Goal: Browse casually: Explore the website without a specific task or goal

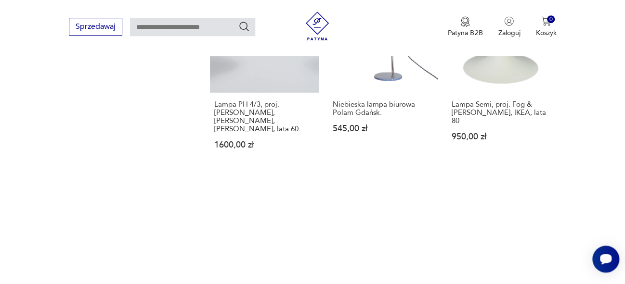
scroll to position [1332, 0]
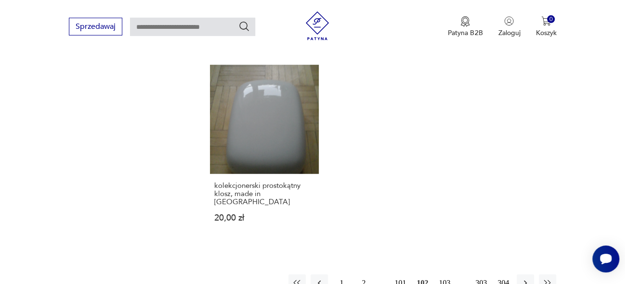
scroll to position [1401, 0]
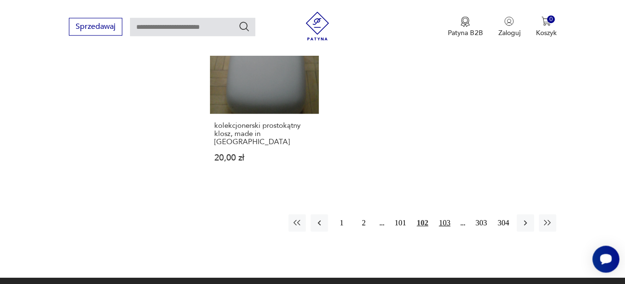
click at [448, 215] on button "103" at bounding box center [444, 223] width 17 height 17
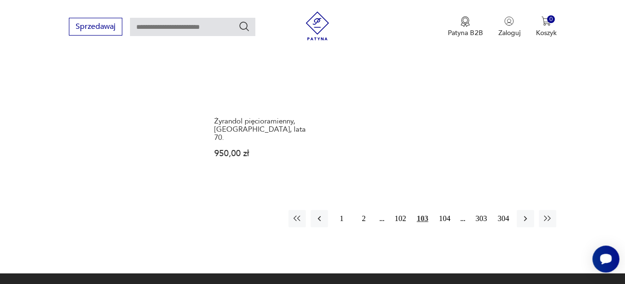
scroll to position [1390, 0]
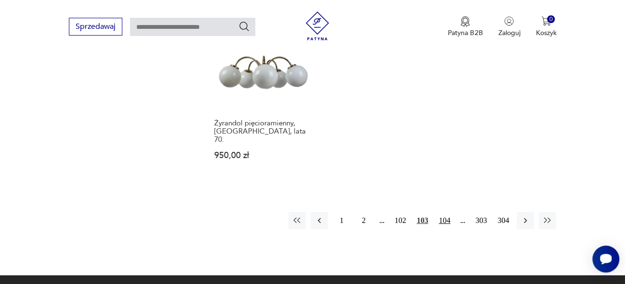
click at [447, 212] on button "104" at bounding box center [444, 220] width 17 height 17
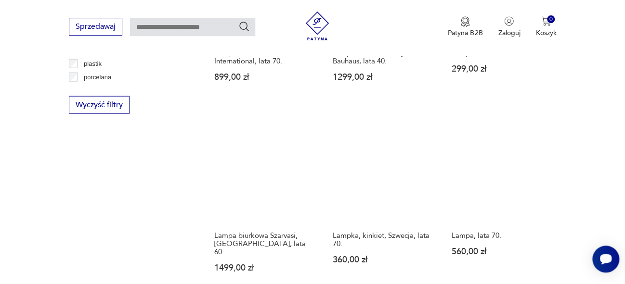
scroll to position [1118, 0]
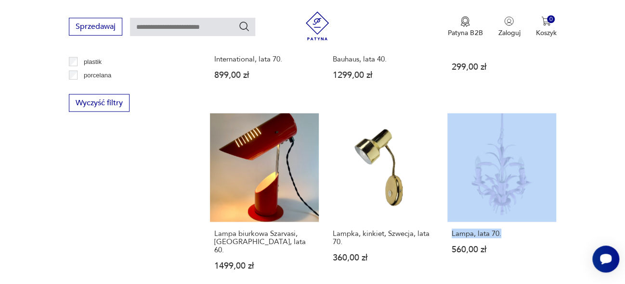
drag, startPoint x: 631, startPoint y: 109, endPoint x: 631, endPoint y: 185, distance: 76.0
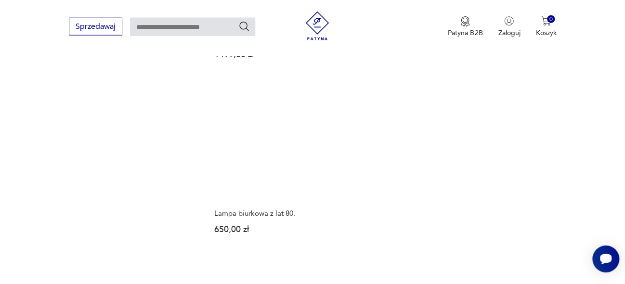
scroll to position [1394, 0]
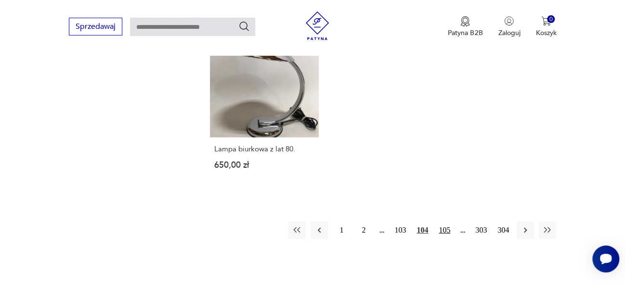
click at [443, 222] on button "105" at bounding box center [444, 230] width 17 height 17
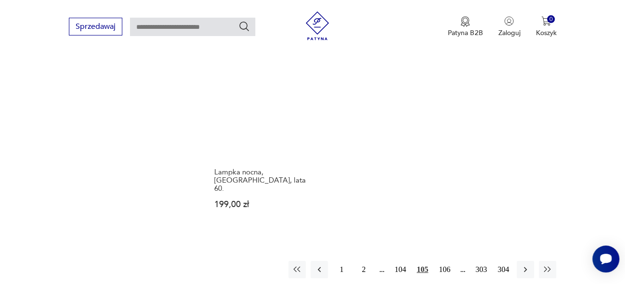
scroll to position [1339, 0]
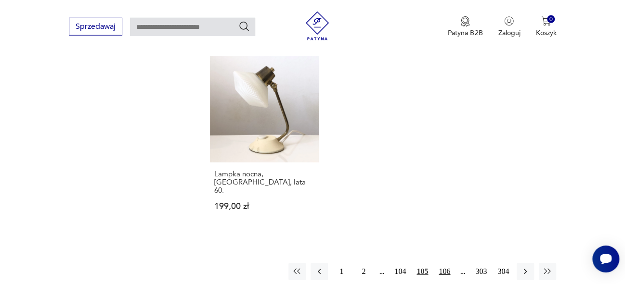
click at [445, 263] on button "106" at bounding box center [444, 271] width 17 height 17
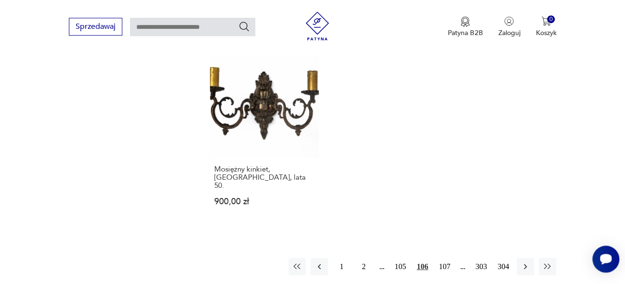
scroll to position [1397, 0]
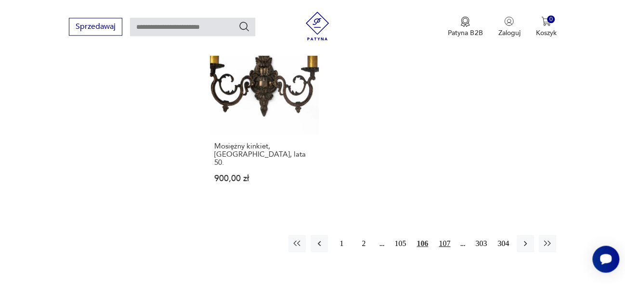
click at [447, 235] on button "107" at bounding box center [444, 243] width 17 height 17
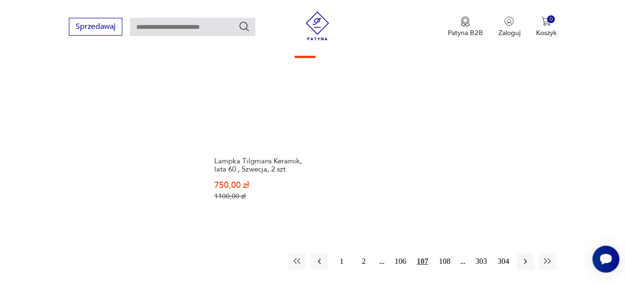
scroll to position [1430, 0]
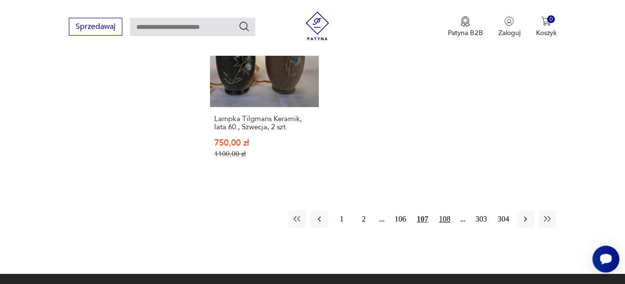
click at [446, 211] on button "108" at bounding box center [444, 219] width 17 height 17
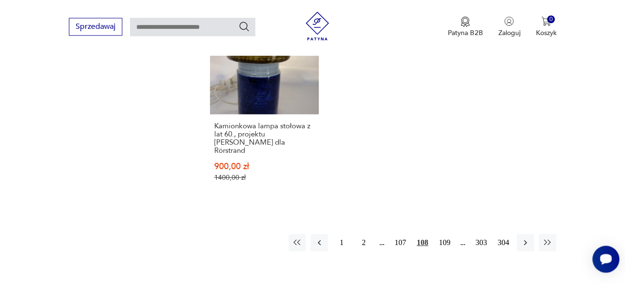
scroll to position [1498, 0]
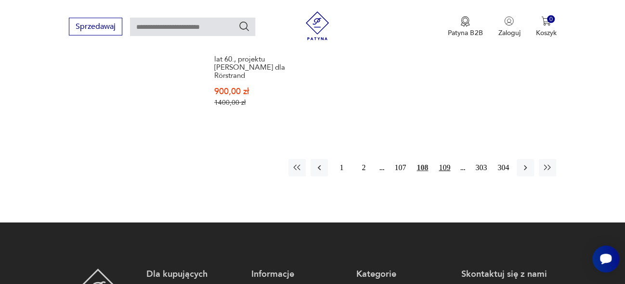
click at [445, 159] on button "109" at bounding box center [444, 167] width 17 height 17
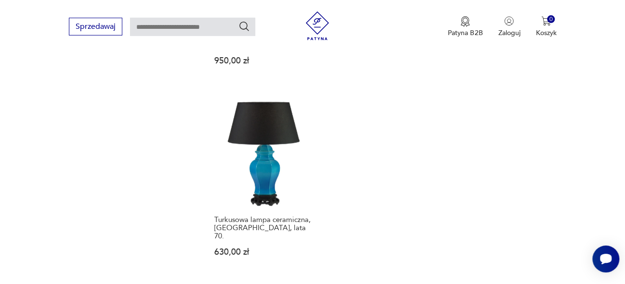
scroll to position [1366, 0]
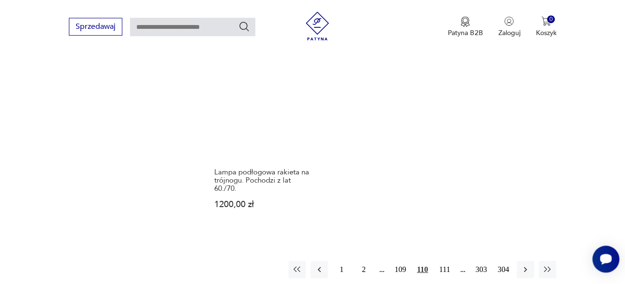
scroll to position [1464, 0]
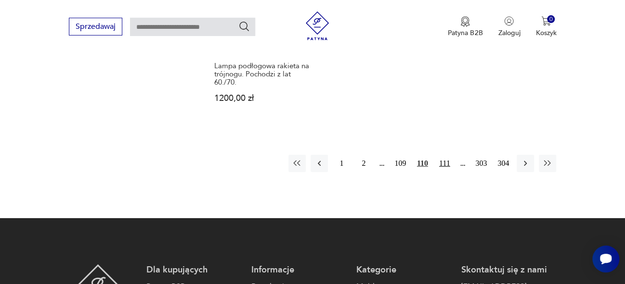
click at [443, 155] on button "111" at bounding box center [444, 163] width 17 height 17
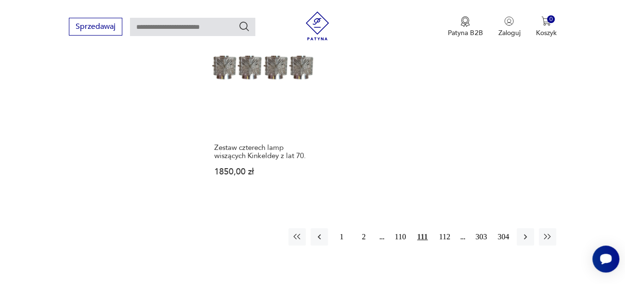
scroll to position [1380, 0]
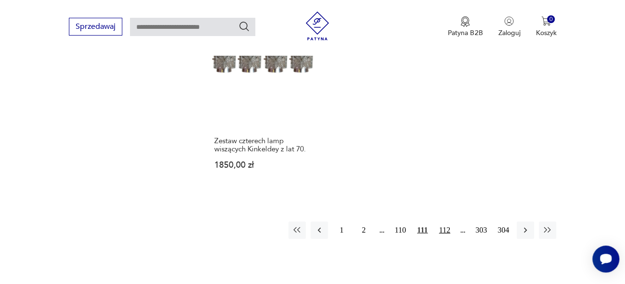
click at [447, 222] on button "112" at bounding box center [444, 230] width 17 height 17
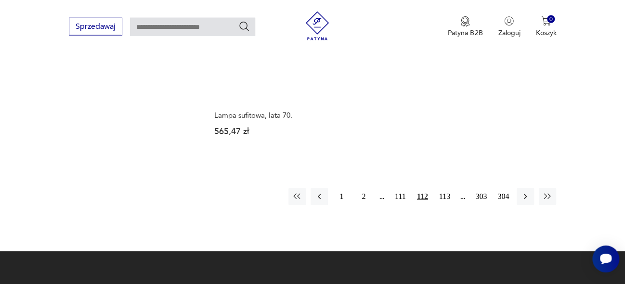
scroll to position [1396, 0]
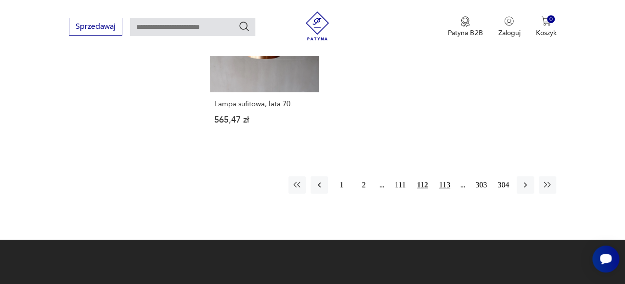
click at [442, 177] on button "113" at bounding box center [444, 185] width 17 height 17
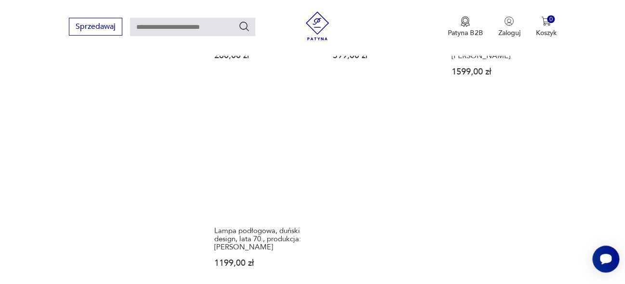
scroll to position [1328, 0]
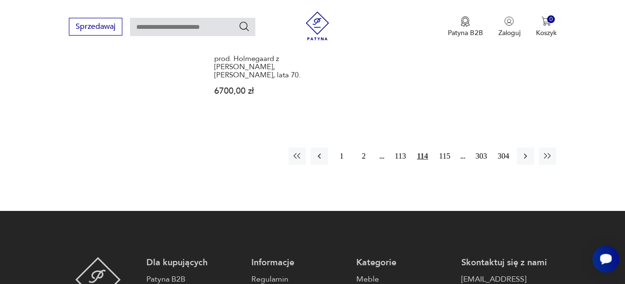
scroll to position [1480, 0]
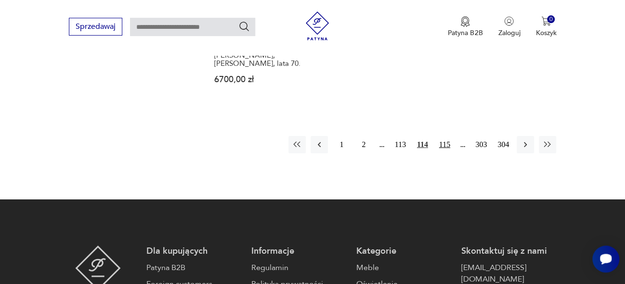
click at [441, 136] on button "115" at bounding box center [444, 144] width 17 height 17
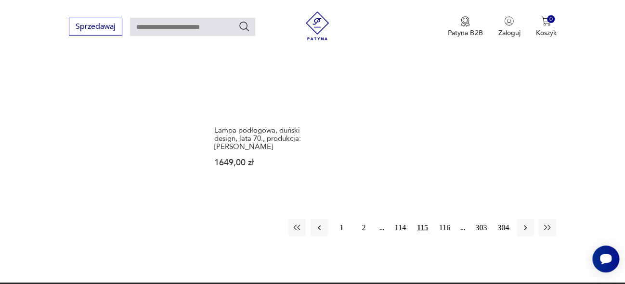
scroll to position [1453, 0]
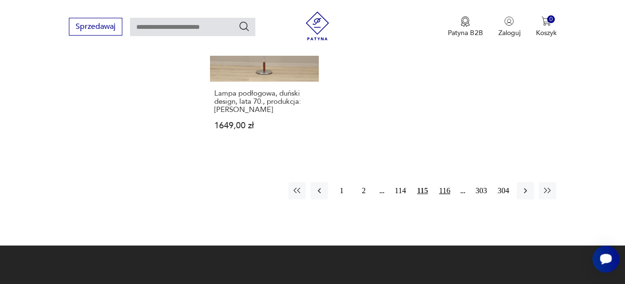
click at [443, 182] on button "116" at bounding box center [444, 190] width 17 height 17
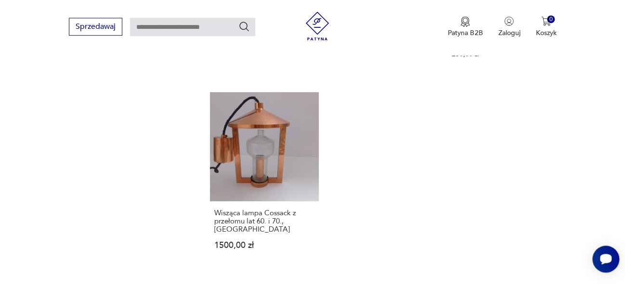
scroll to position [1321, 0]
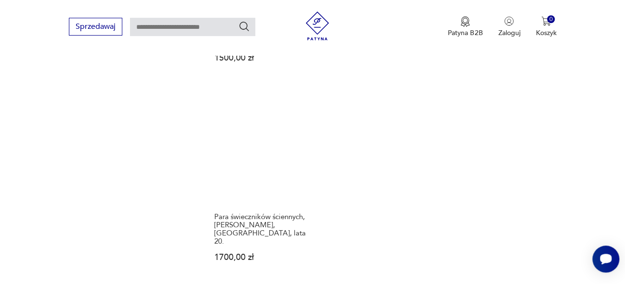
scroll to position [1325, 0]
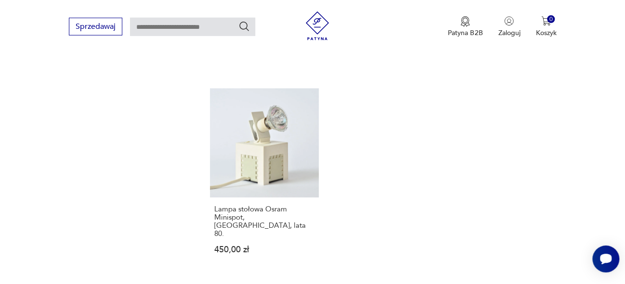
scroll to position [1406, 0]
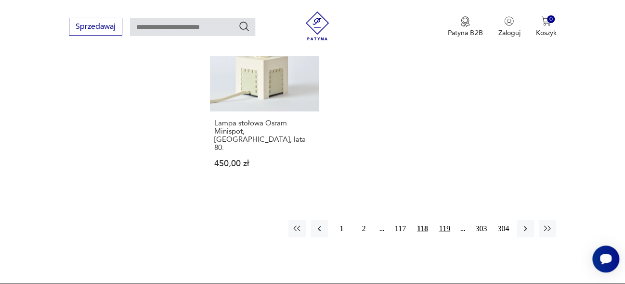
click at [442, 220] on button "119" at bounding box center [444, 228] width 17 height 17
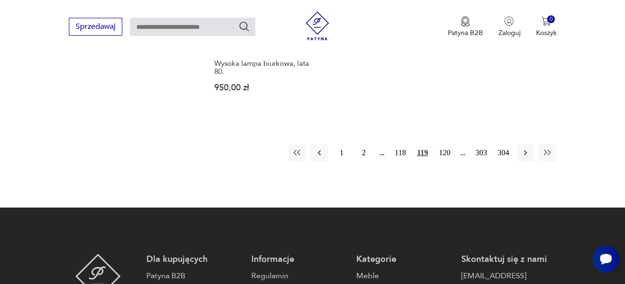
scroll to position [1464, 0]
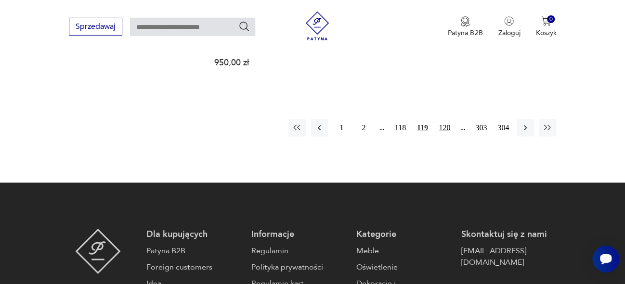
click at [447, 119] on button "120" at bounding box center [444, 127] width 17 height 17
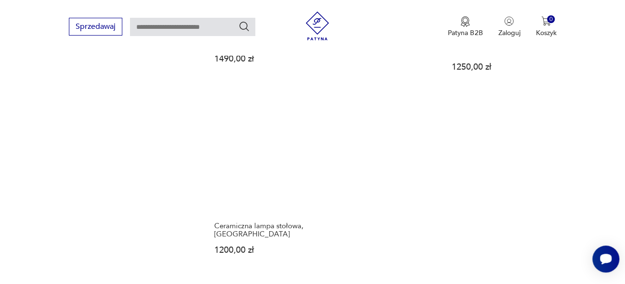
scroll to position [1293, 0]
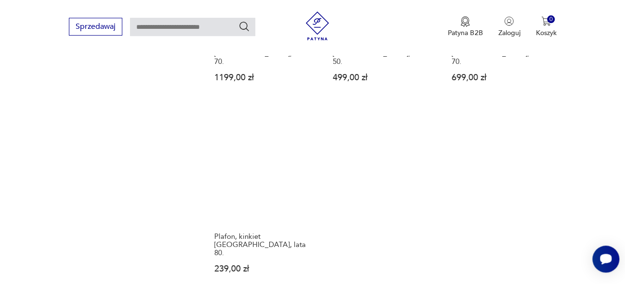
scroll to position [1321, 0]
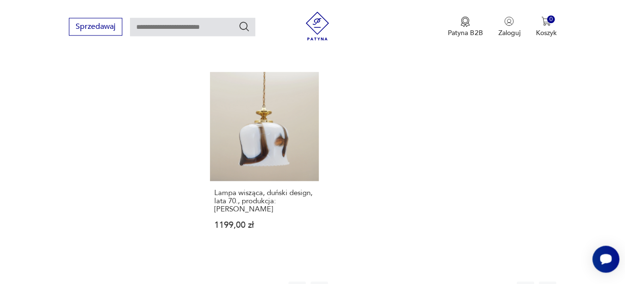
scroll to position [1353, 0]
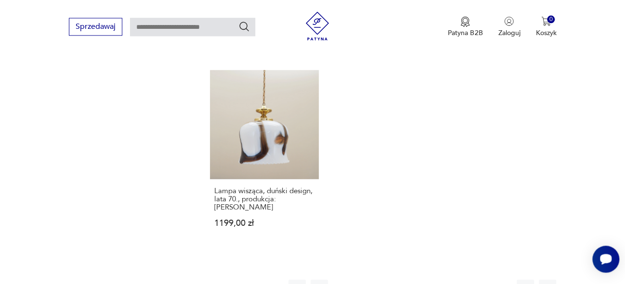
click at [447, 280] on button "123" at bounding box center [444, 288] width 17 height 17
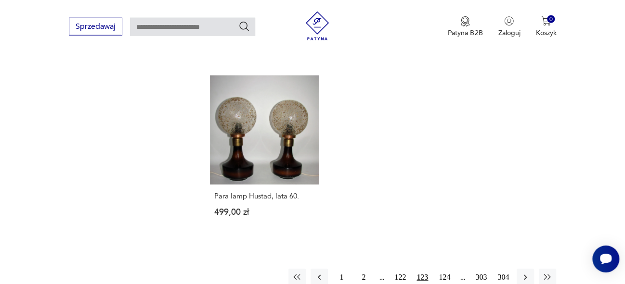
scroll to position [1302, 0]
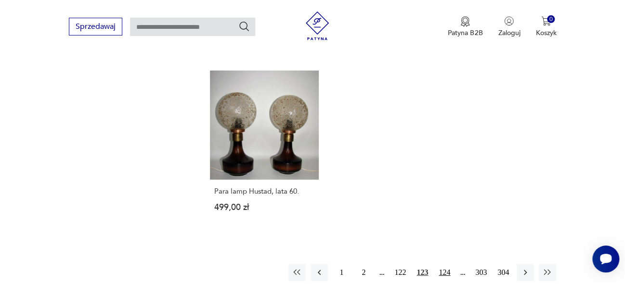
click at [443, 264] on button "124" at bounding box center [444, 272] width 17 height 17
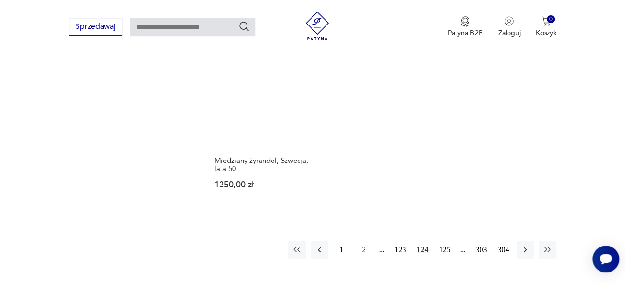
scroll to position [1430, 0]
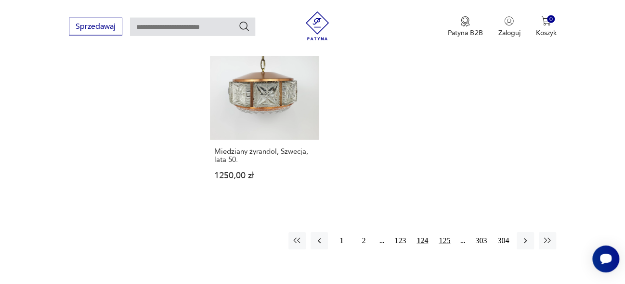
click at [447, 232] on button "125" at bounding box center [444, 240] width 17 height 17
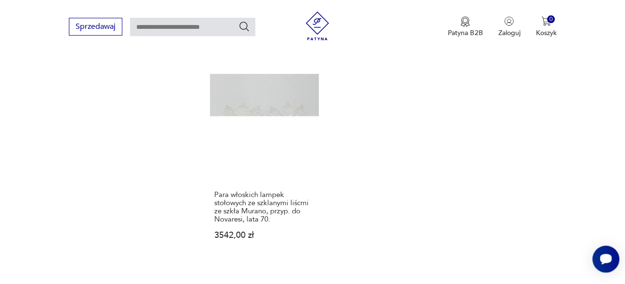
scroll to position [1339, 0]
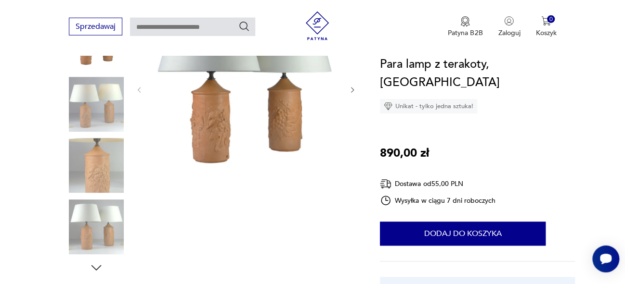
scroll to position [152, 0]
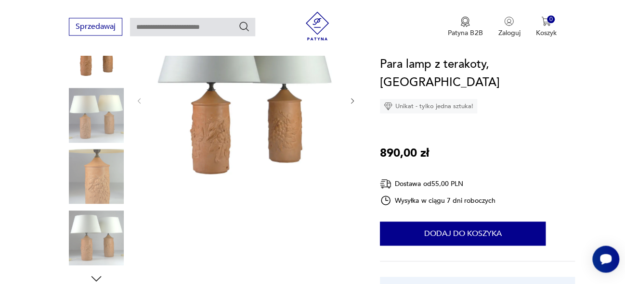
click at [350, 102] on icon "button" at bounding box center [352, 101] width 8 height 8
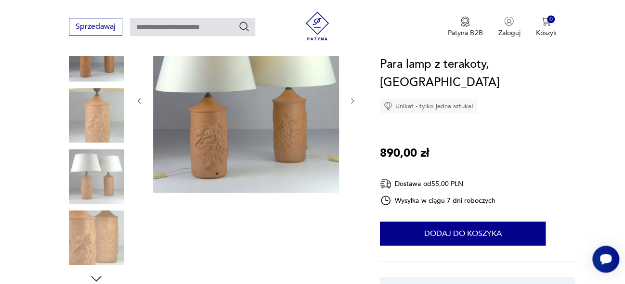
click at [350, 102] on icon "button" at bounding box center [352, 101] width 8 height 8
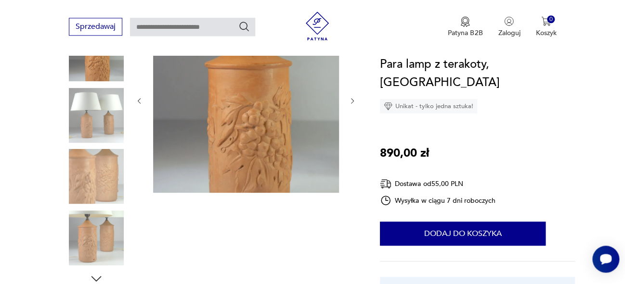
click at [350, 102] on icon "button" at bounding box center [352, 101] width 8 height 8
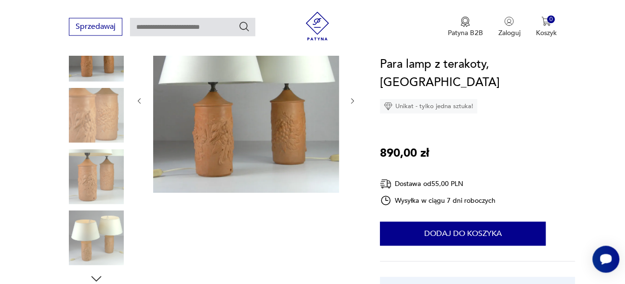
click at [350, 102] on icon "button" at bounding box center [352, 101] width 8 height 8
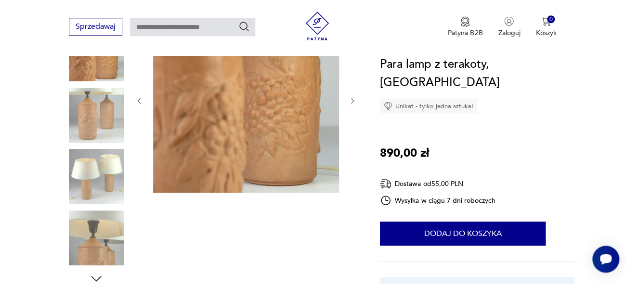
click at [350, 102] on icon "button" at bounding box center [352, 101] width 8 height 8
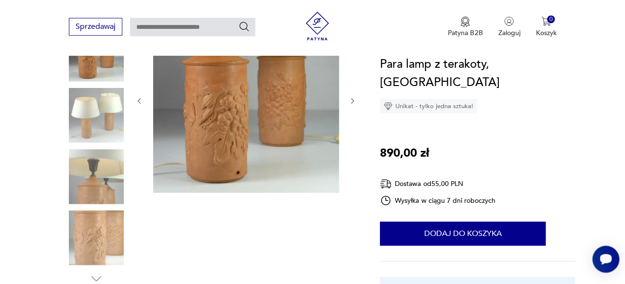
click at [350, 102] on icon "button" at bounding box center [352, 101] width 8 height 8
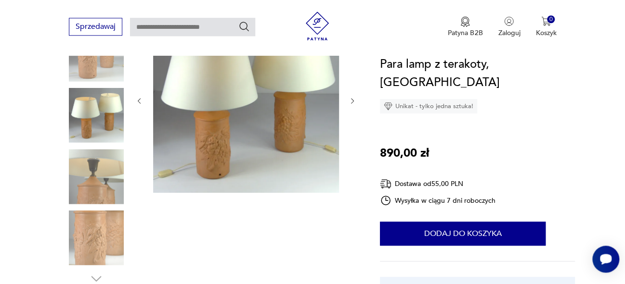
click at [350, 102] on icon "button" at bounding box center [352, 101] width 8 height 8
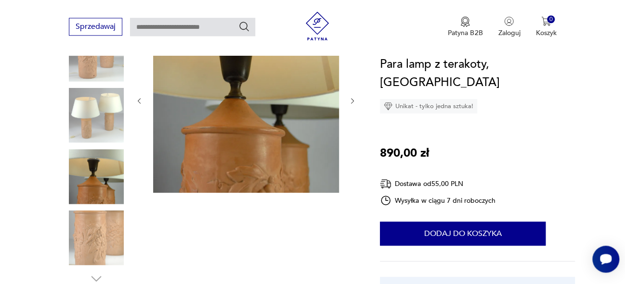
click at [350, 102] on icon "button" at bounding box center [352, 101] width 8 height 8
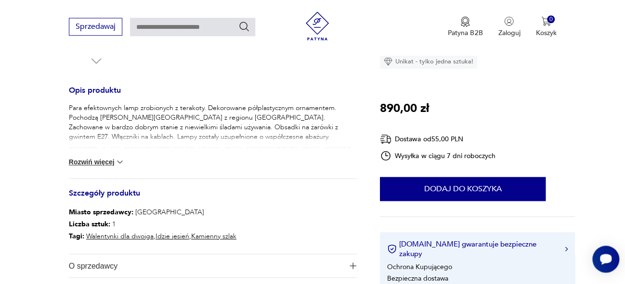
scroll to position [392, 0]
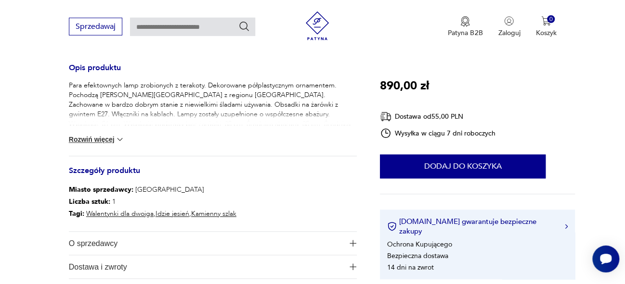
click at [112, 138] on button "Rozwiń więcej" at bounding box center [97, 140] width 56 height 10
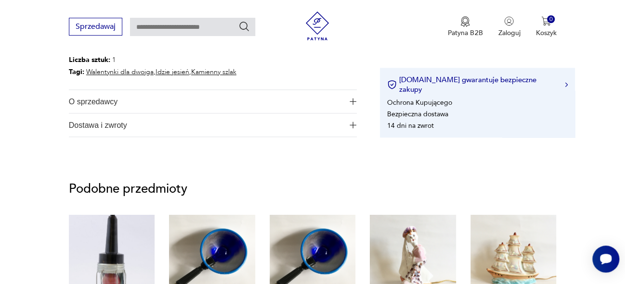
scroll to position [541, 0]
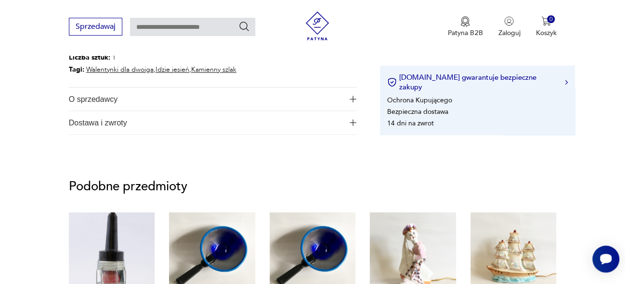
click at [353, 120] on img "button" at bounding box center [352, 122] width 7 height 7
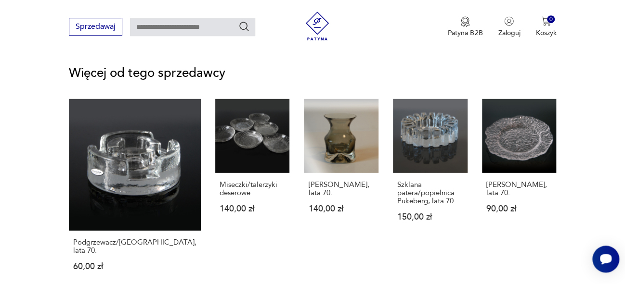
scroll to position [1296, 0]
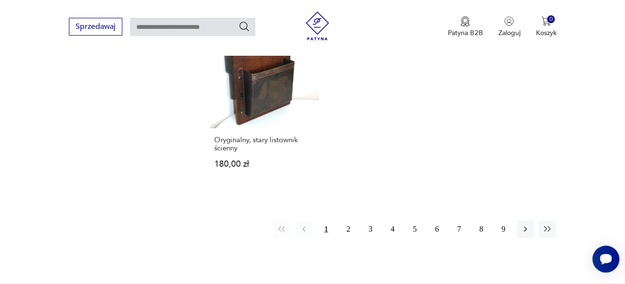
scroll to position [1340, 0]
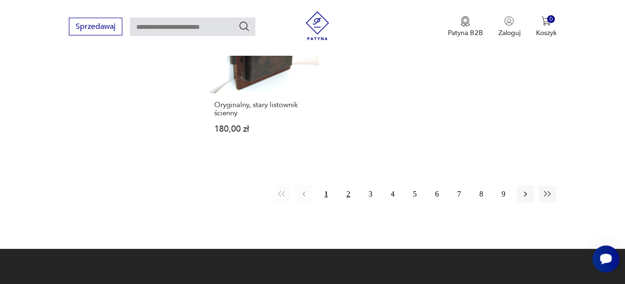
click at [348, 186] on button "2" at bounding box center [347, 194] width 17 height 17
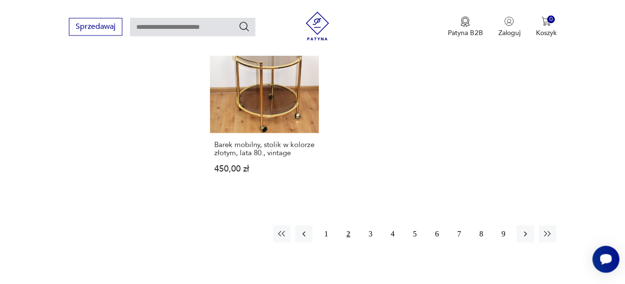
scroll to position [1330, 0]
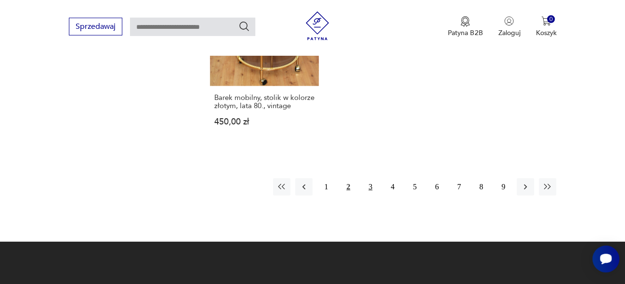
click at [371, 187] on button "3" at bounding box center [369, 187] width 17 height 17
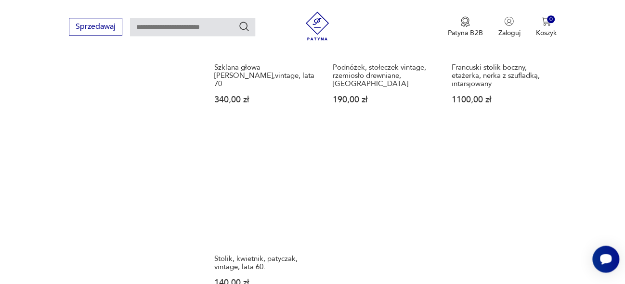
scroll to position [1266, 0]
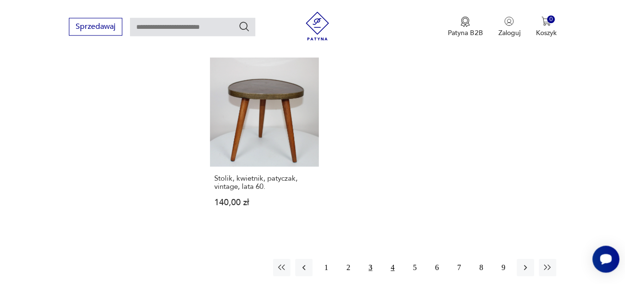
click at [389, 259] on button "4" at bounding box center [392, 267] width 17 height 17
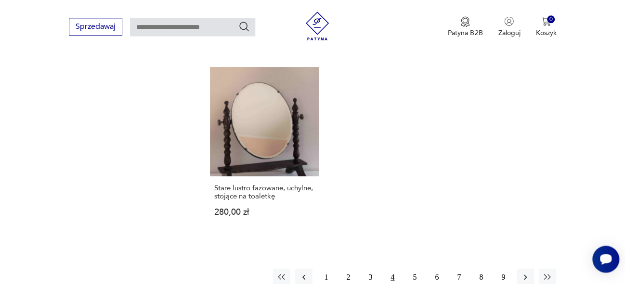
scroll to position [1253, 0]
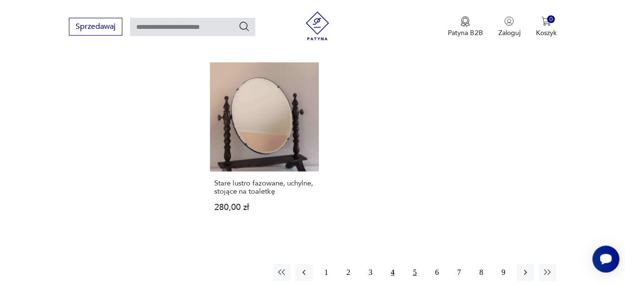
click at [415, 264] on button "5" at bounding box center [414, 272] width 17 height 17
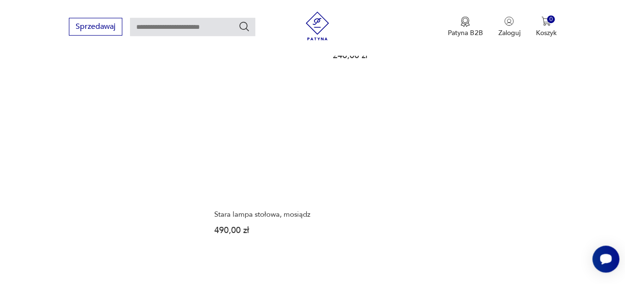
scroll to position [1250, 0]
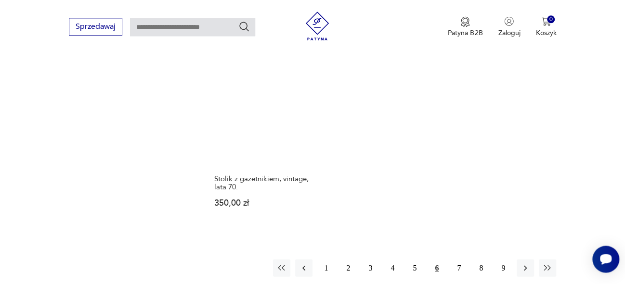
scroll to position [1270, 0]
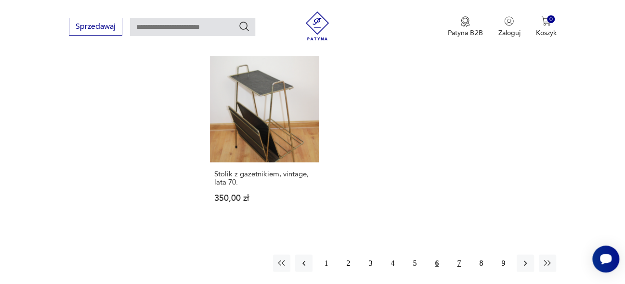
click at [462, 255] on button "7" at bounding box center [458, 263] width 17 height 17
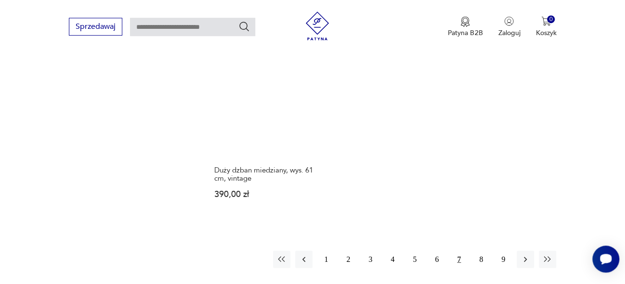
scroll to position [1270, 0]
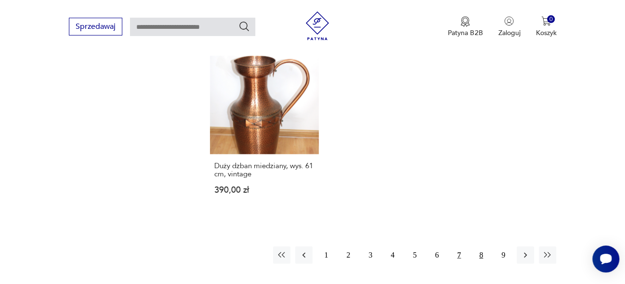
click at [479, 247] on button "8" at bounding box center [480, 255] width 17 height 17
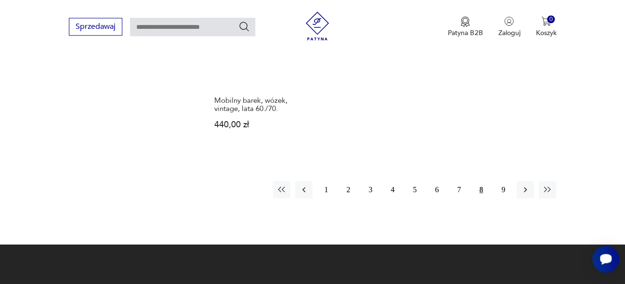
scroll to position [1344, 0]
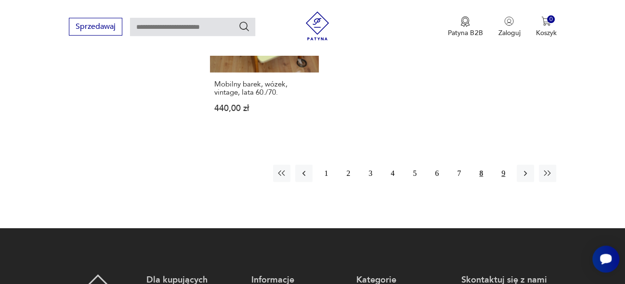
click at [499, 173] on button "9" at bounding box center [502, 173] width 17 height 17
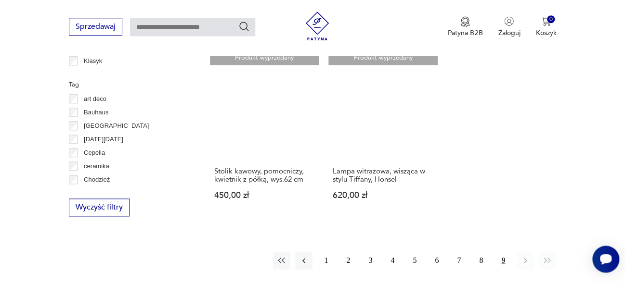
scroll to position [541, 0]
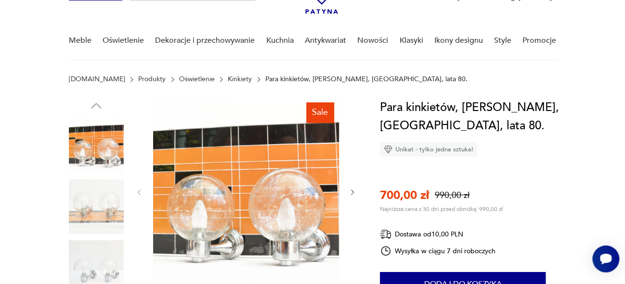
click at [353, 192] on icon "button" at bounding box center [352, 193] width 3 height 6
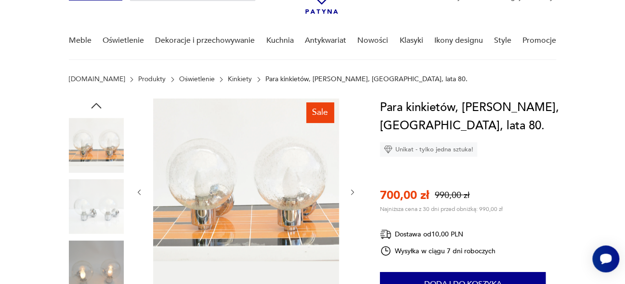
click at [353, 192] on icon "button" at bounding box center [352, 193] width 3 height 6
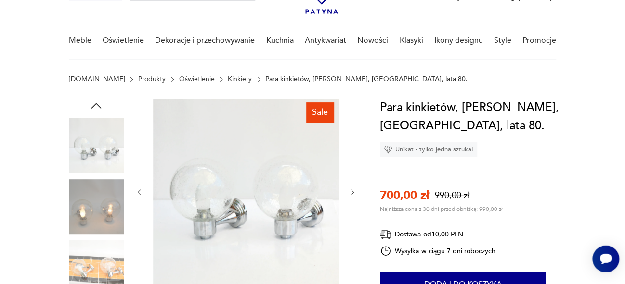
click at [353, 192] on icon "button" at bounding box center [352, 193] width 3 height 6
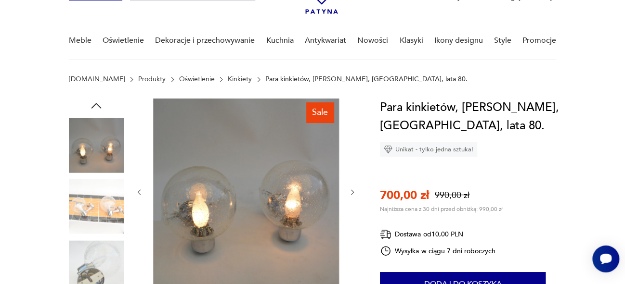
click at [353, 192] on icon "button" at bounding box center [352, 193] width 3 height 6
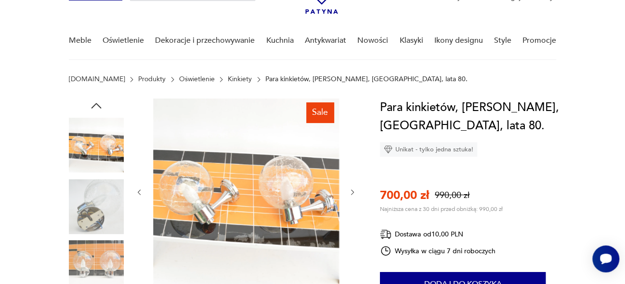
click at [353, 192] on icon "button" at bounding box center [352, 193] width 3 height 6
